Goal: Task Accomplishment & Management: Manage account settings

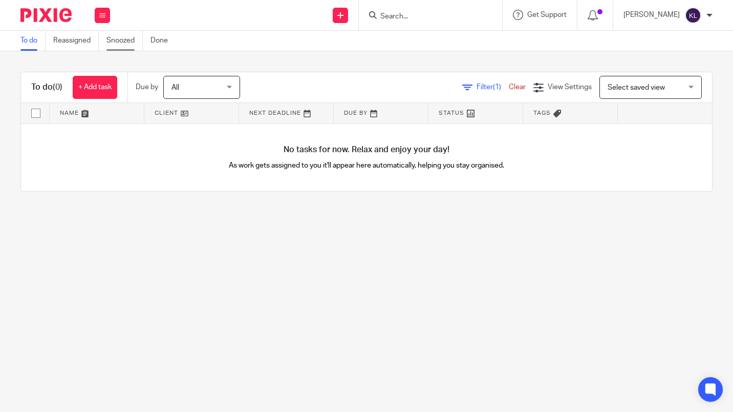
click at [120, 41] on link "Snoozed" at bounding box center [125, 41] width 36 height 20
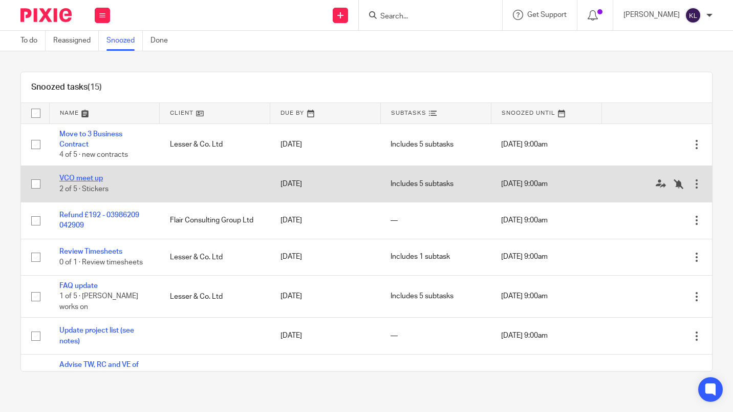
click at [70, 177] on link "VCO meet up" at bounding box center [81, 178] width 44 height 7
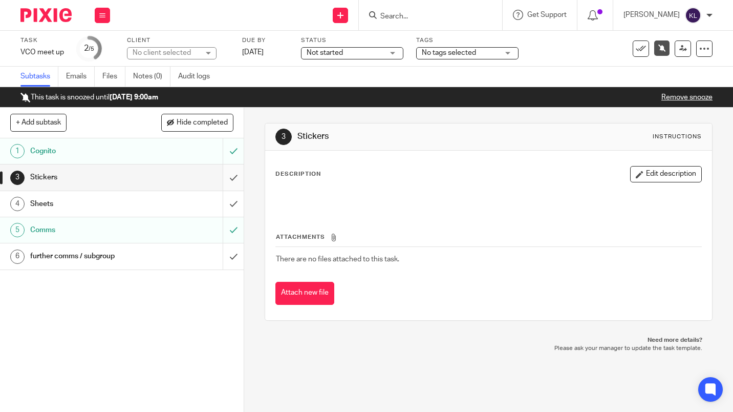
click at [218, 173] on input "submit" at bounding box center [122, 177] width 244 height 26
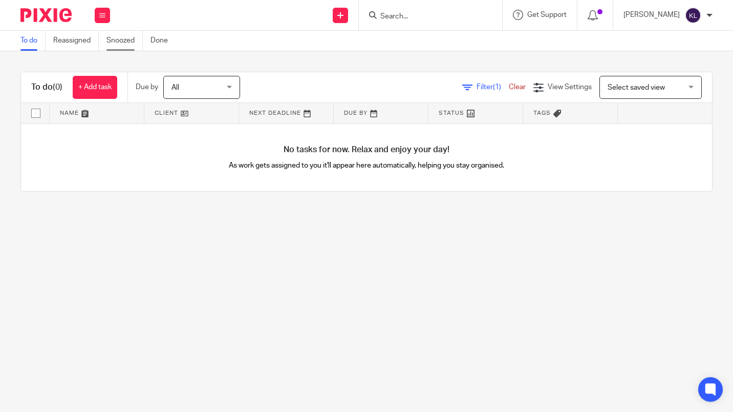
click at [121, 34] on link "Snoozed" at bounding box center [125, 41] width 36 height 20
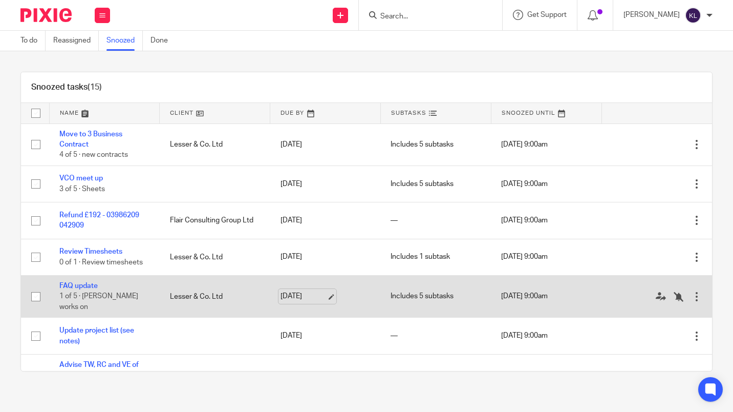
click at [288, 291] on link "[DATE]" at bounding box center [304, 296] width 46 height 11
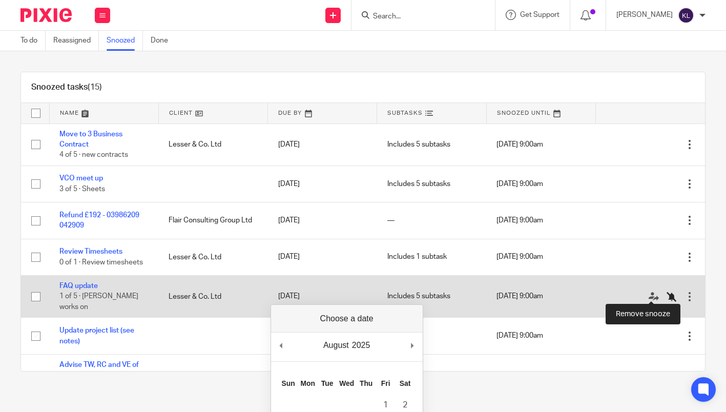
click at [666, 291] on icon at bounding box center [671, 296] width 10 height 10
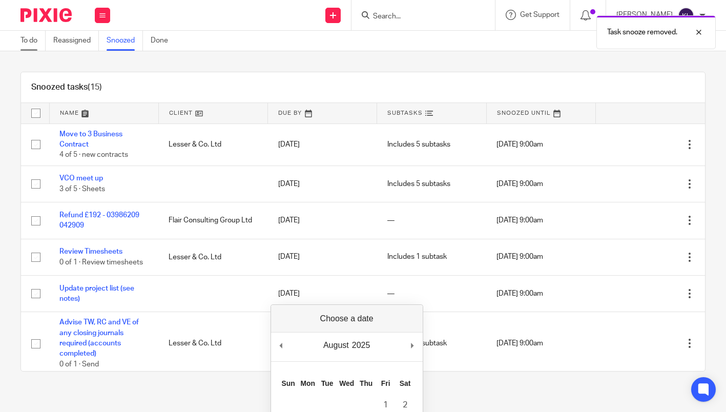
click at [27, 40] on link "To do" at bounding box center [32, 41] width 25 height 20
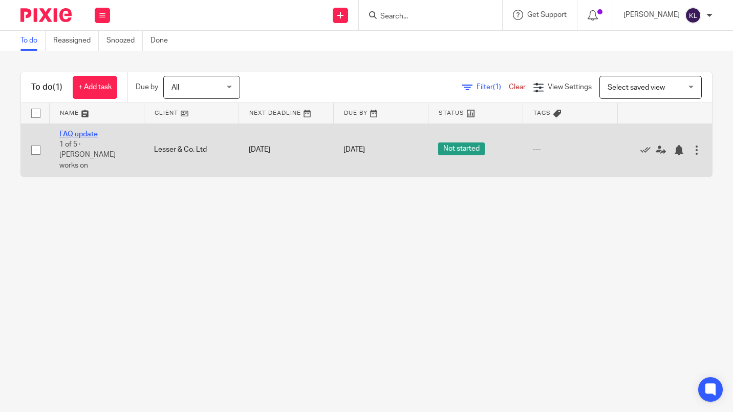
click at [83, 131] on link "FAQ update" at bounding box center [78, 134] width 38 height 7
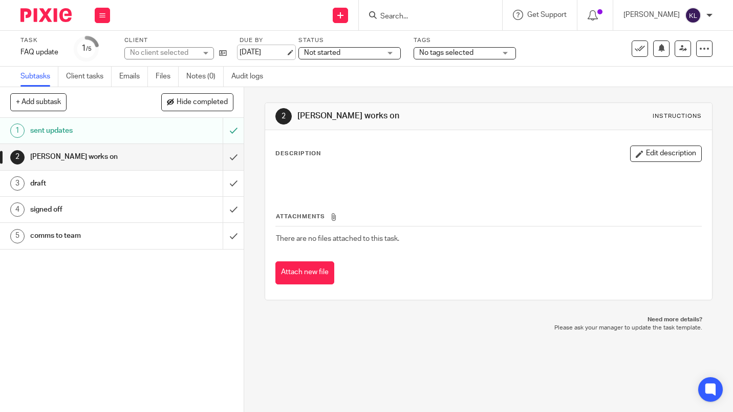
click at [261, 54] on link "[DATE]" at bounding box center [263, 52] width 46 height 11
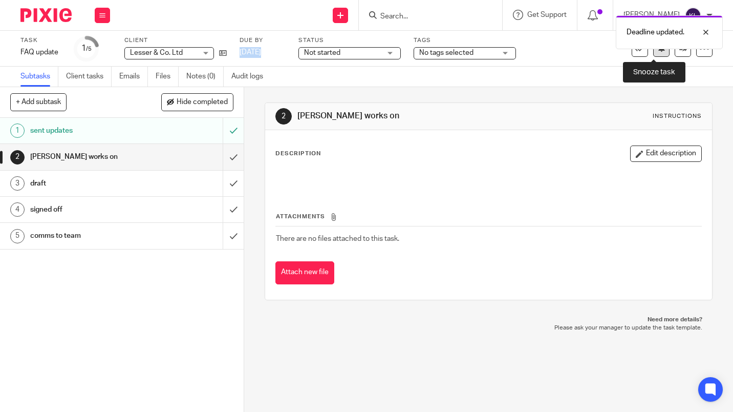
click at [660, 50] on button at bounding box center [662, 48] width 16 height 16
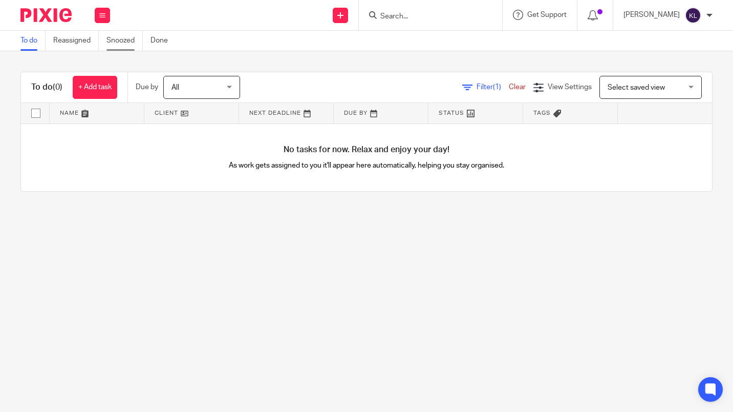
click at [128, 46] on link "Snoozed" at bounding box center [125, 41] width 36 height 20
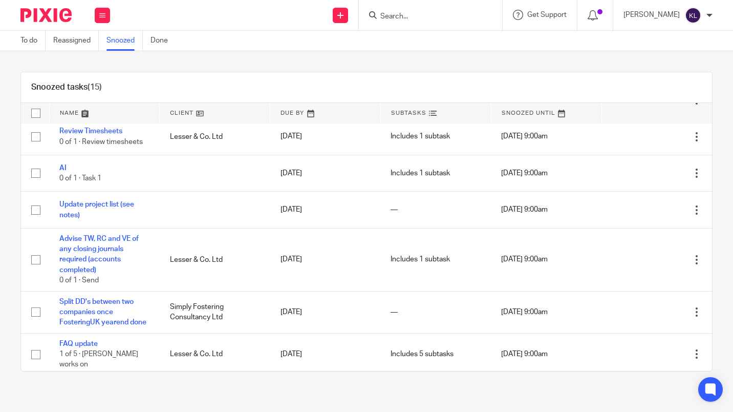
scroll to position [117, 0]
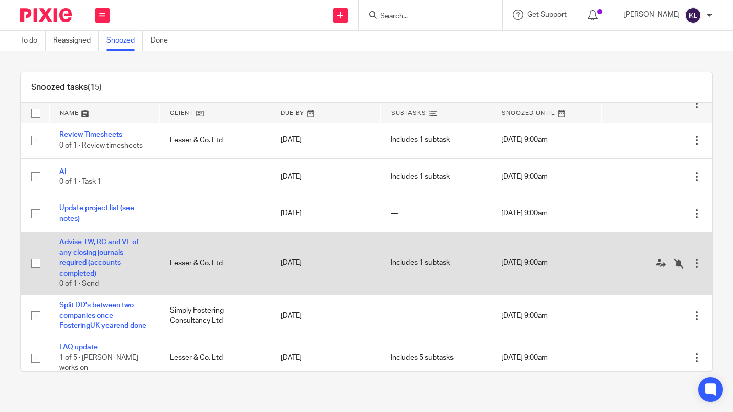
click at [201, 261] on td "Lesser & Co. Ltd" at bounding box center [215, 263] width 111 height 63
click at [674, 260] on icon at bounding box center [679, 263] width 10 height 10
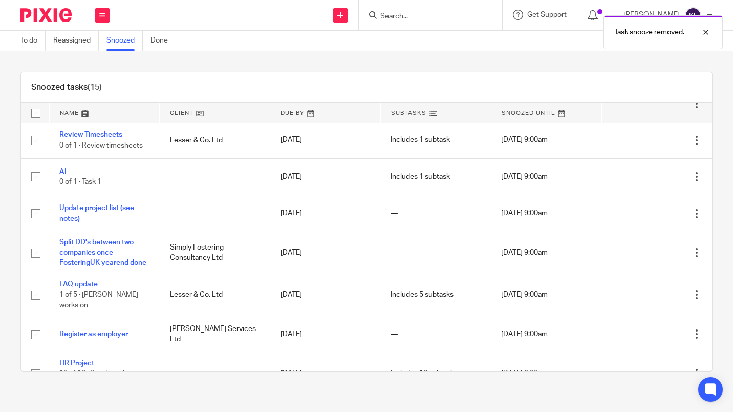
click at [125, 35] on link "Snoozed" at bounding box center [125, 41] width 36 height 20
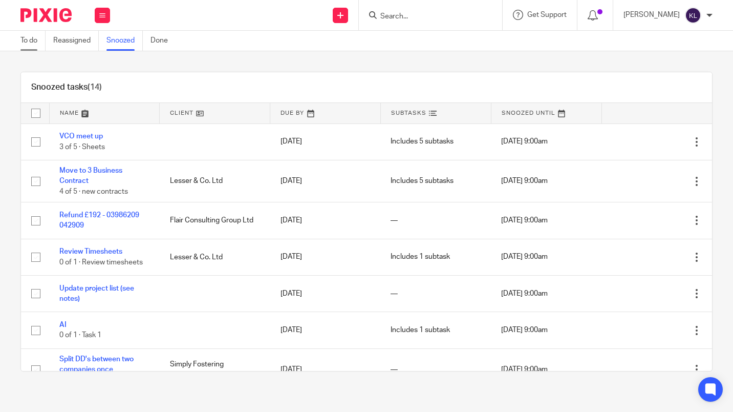
click at [28, 40] on link "To do" at bounding box center [32, 41] width 25 height 20
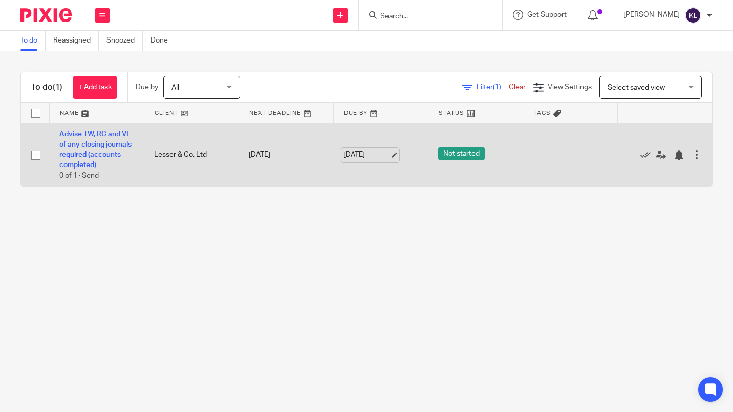
click at [358, 158] on link "27 Aug 2025" at bounding box center [367, 155] width 46 height 11
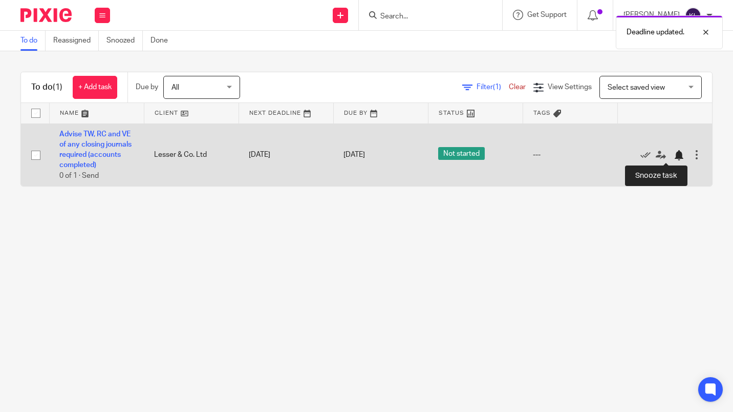
click at [674, 154] on div at bounding box center [679, 155] width 10 height 10
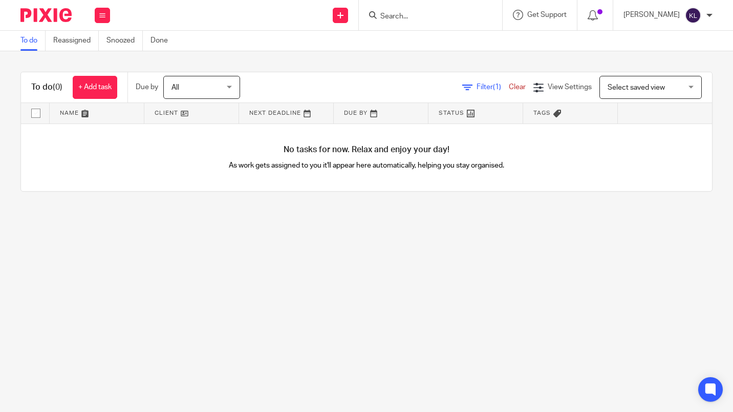
click at [432, 19] on input "Search" at bounding box center [426, 16] width 92 height 9
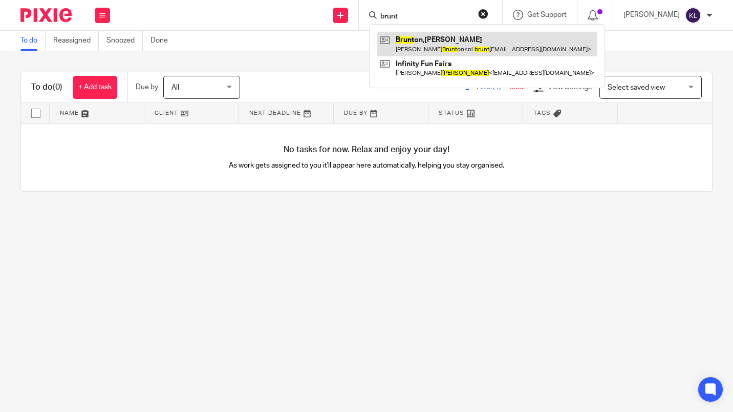
type input "brunt"
click at [460, 45] on link at bounding box center [487, 44] width 220 height 24
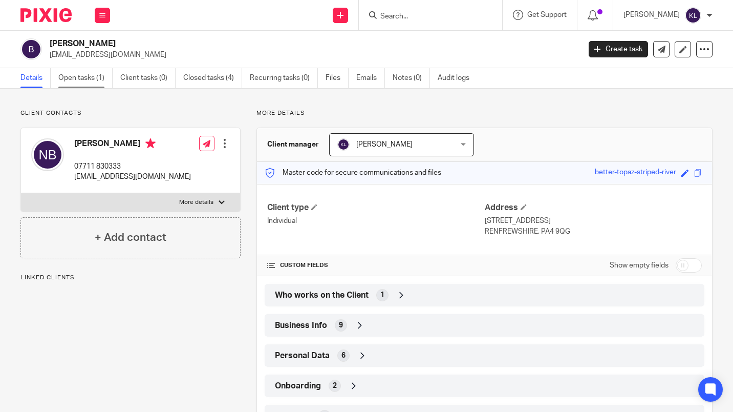
click at [80, 77] on link "Open tasks (1)" at bounding box center [85, 78] width 54 height 20
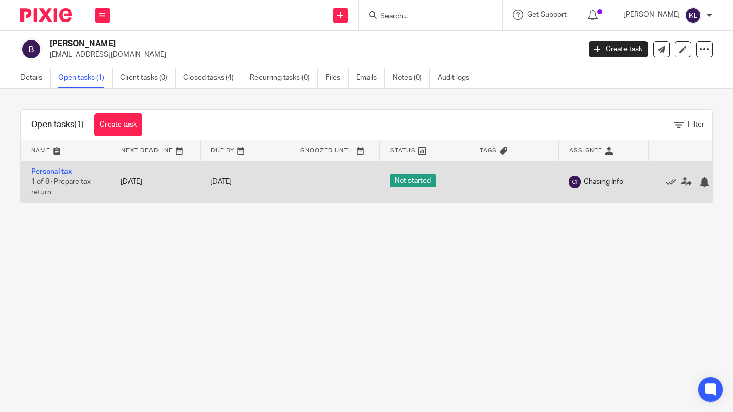
click at [674, 188] on div "Edit task Delete" at bounding box center [693, 182] width 69 height 26
click at [684, 183] on icon at bounding box center [687, 182] width 10 height 10
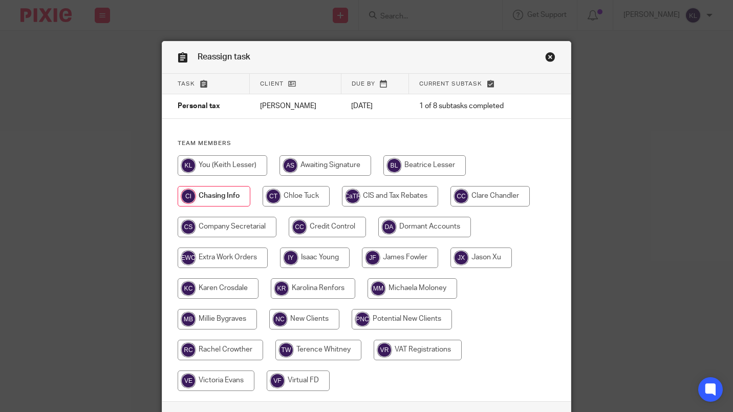
click at [488, 257] on input "radio" at bounding box center [481, 257] width 61 height 20
radio input "true"
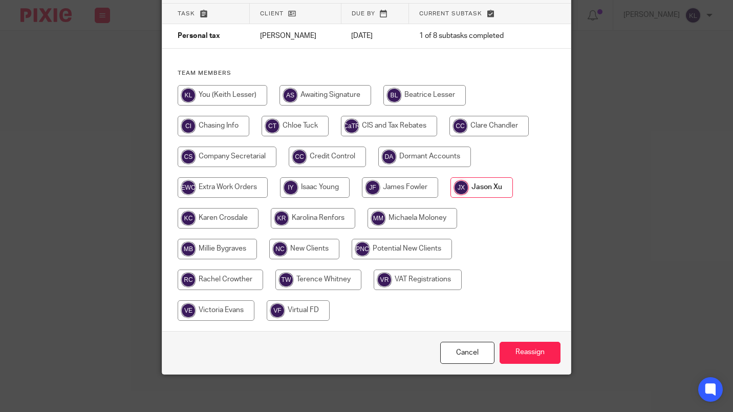
scroll to position [74, 0]
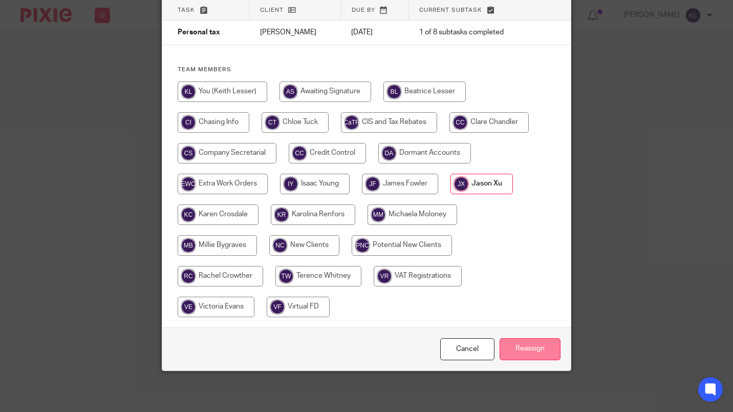
click at [540, 353] on input "Reassign" at bounding box center [530, 349] width 61 height 22
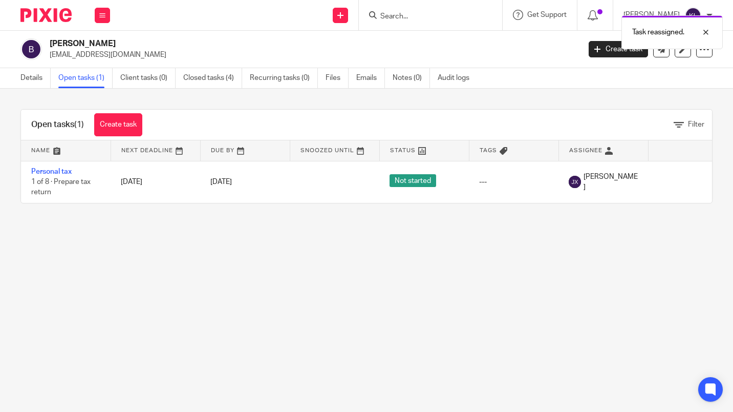
click at [74, 87] on link "Open tasks (1)" at bounding box center [85, 78] width 54 height 20
